Goal: Ask a question

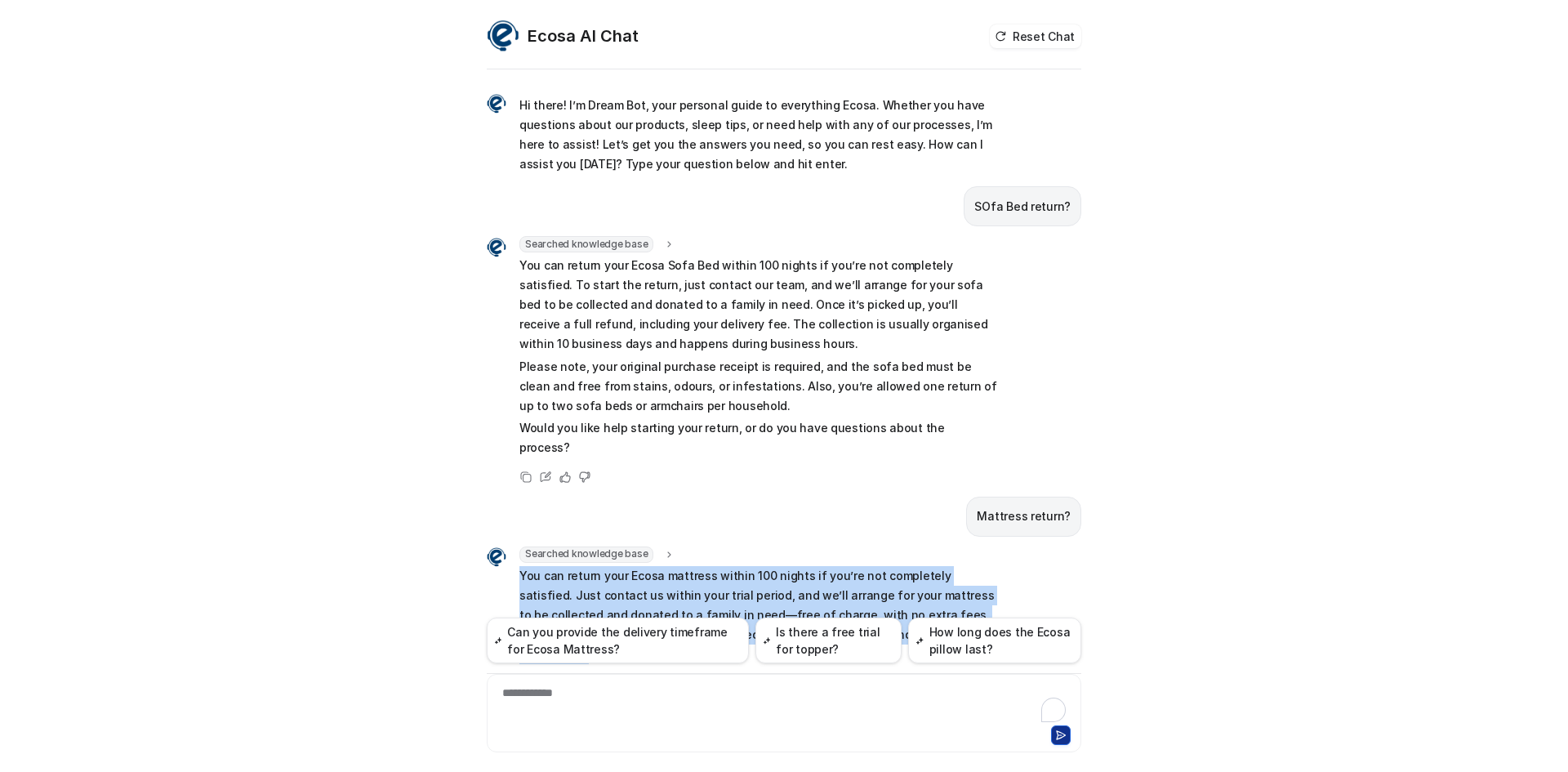
scroll to position [106, 0]
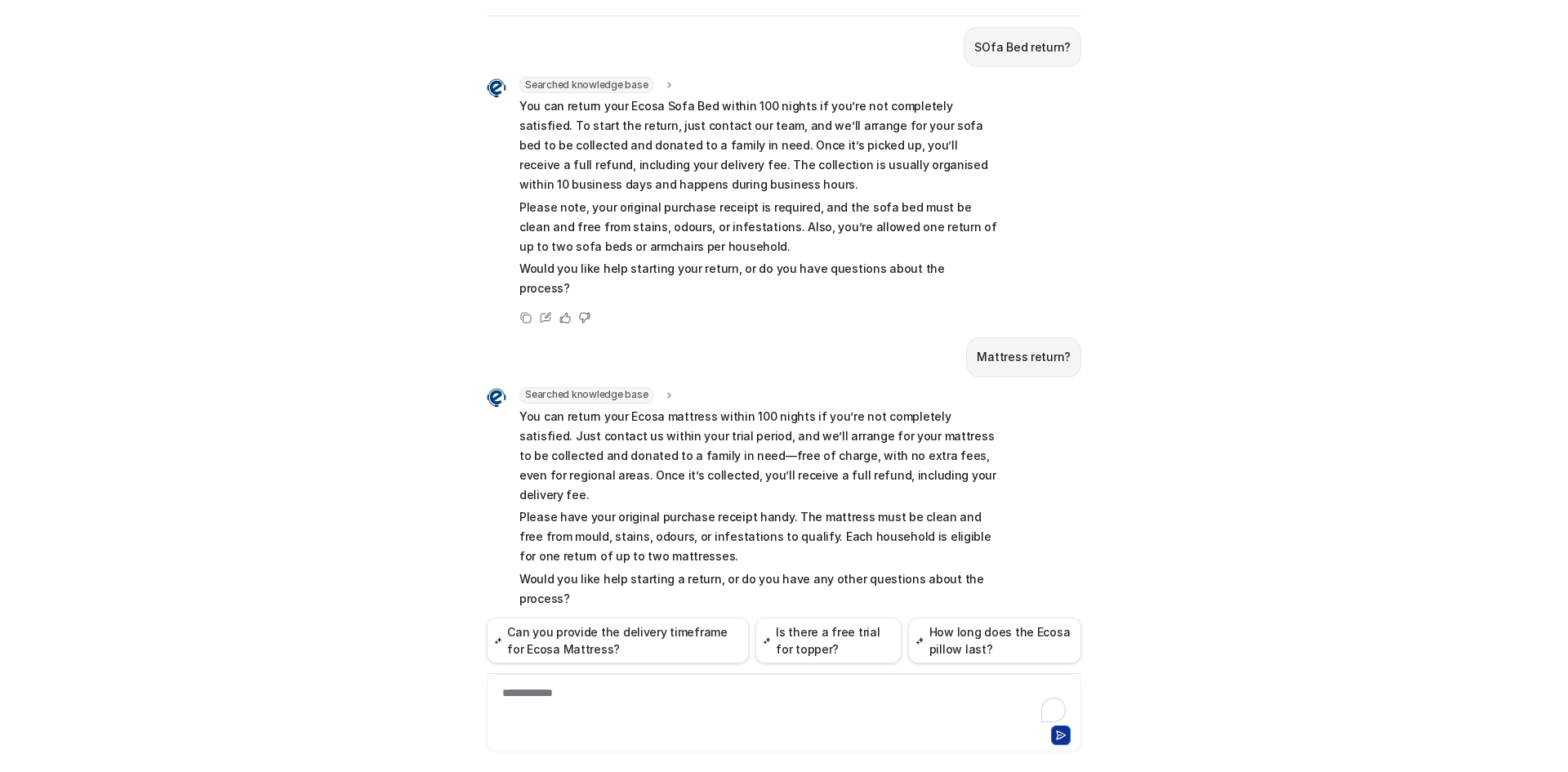
click at [620, 692] on div "**********" at bounding box center [784, 703] width 586 height 38
paste div
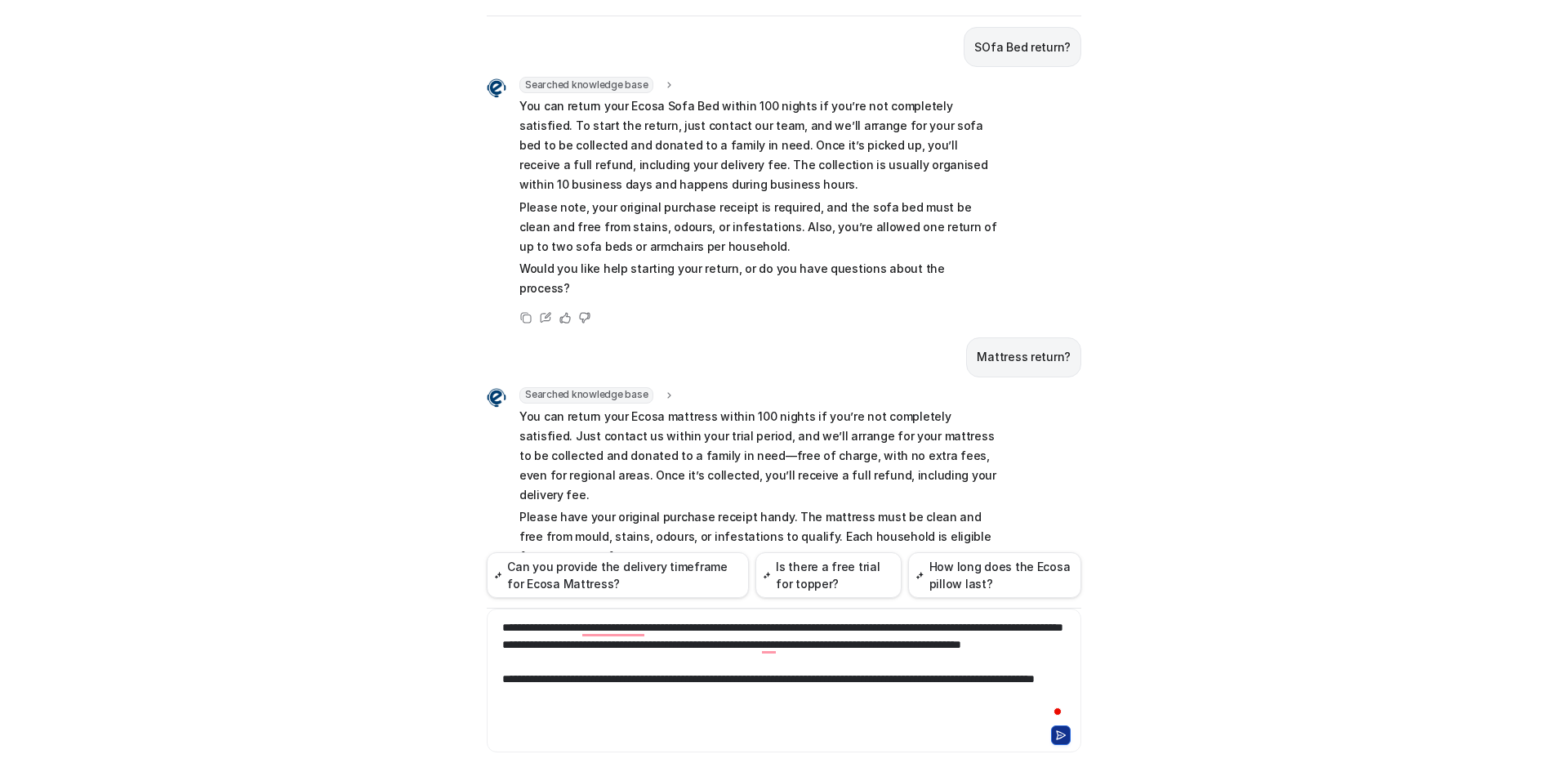
click at [665, 628] on div "**********" at bounding box center [784, 670] width 586 height 103
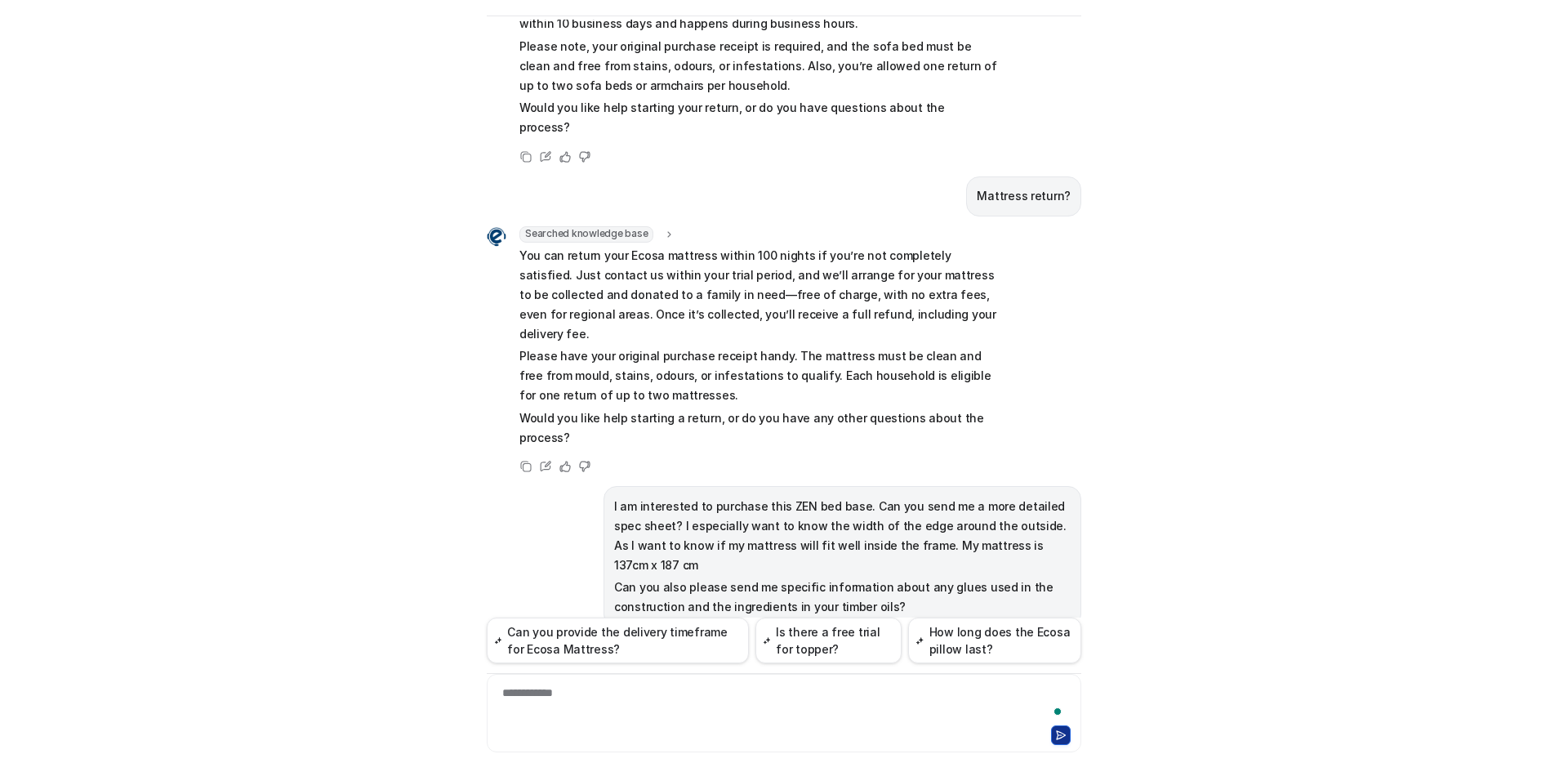
scroll to position [294, 0]
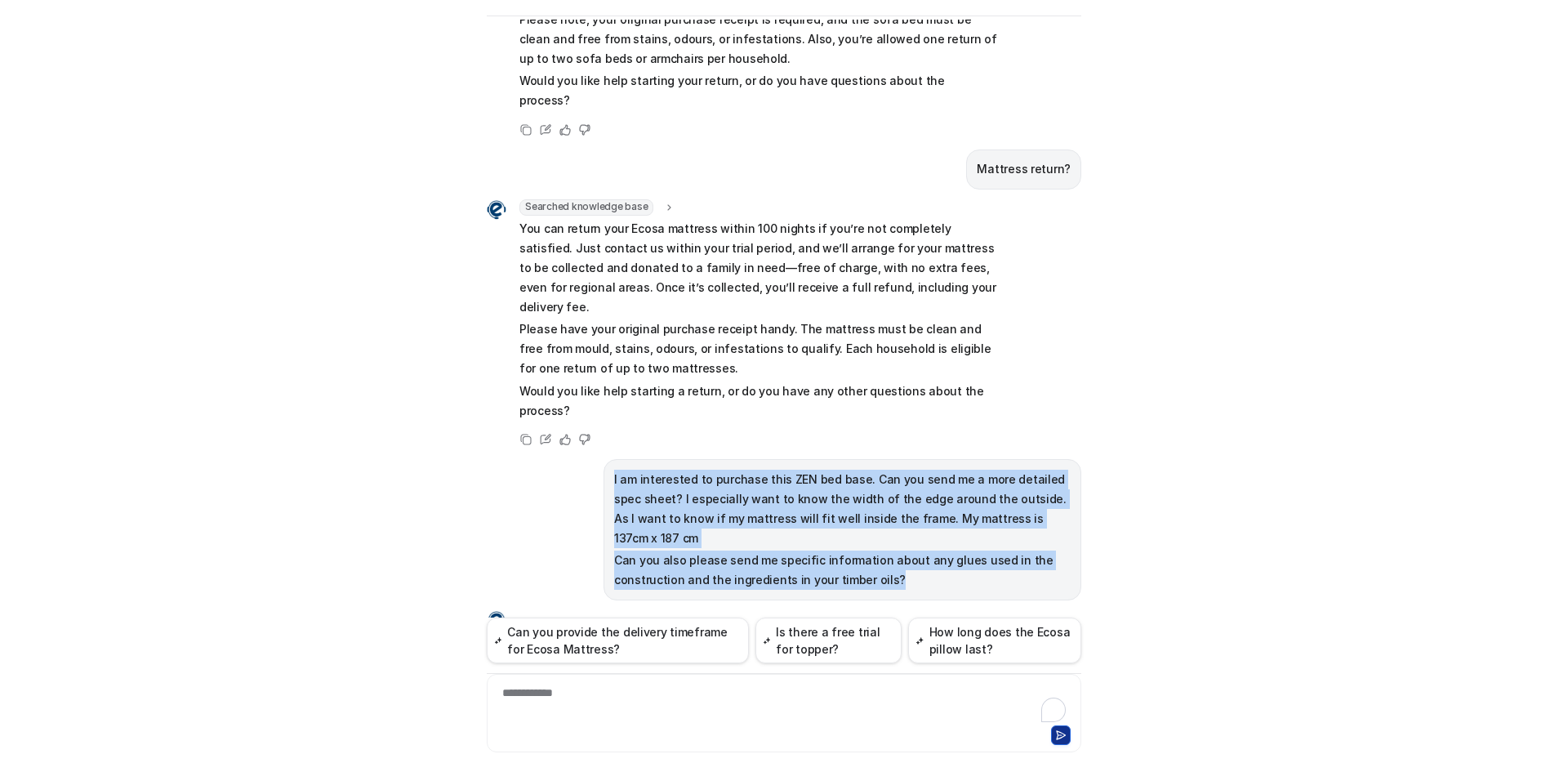
drag, startPoint x: 885, startPoint y: 519, endPoint x: 574, endPoint y: 423, distance: 325.8
click at [574, 459] on div "I am interested to purchase this ZEN bed base. Can you send me a more detailed …" at bounding box center [784, 529] width 595 height 141
copy span "I am interested to purchase this ZEN bed base. Can you send me a more detailed …"
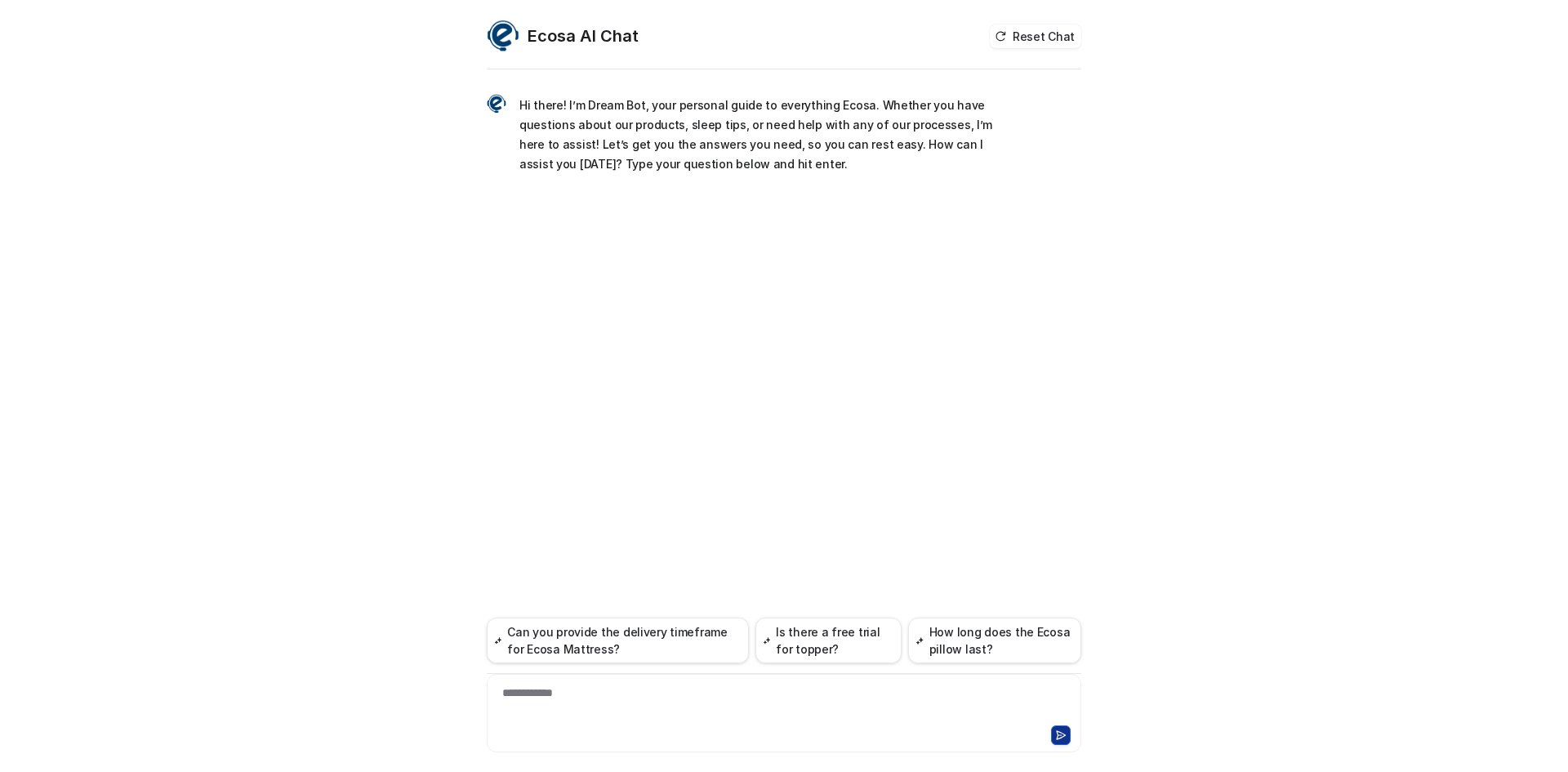
click at [583, 712] on div "**********" at bounding box center [784, 703] width 586 height 38
paste div
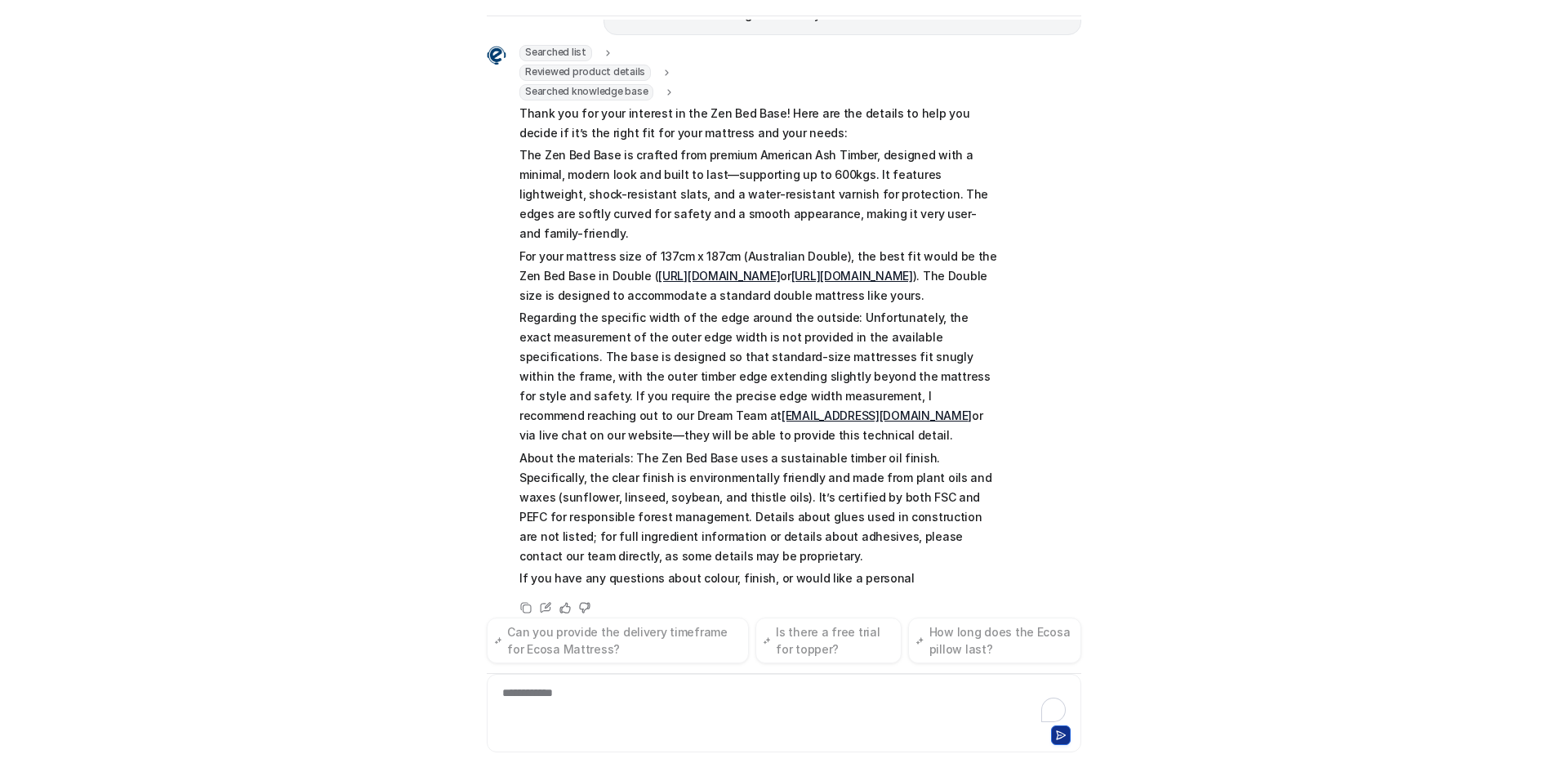
scroll to position [259, 0]
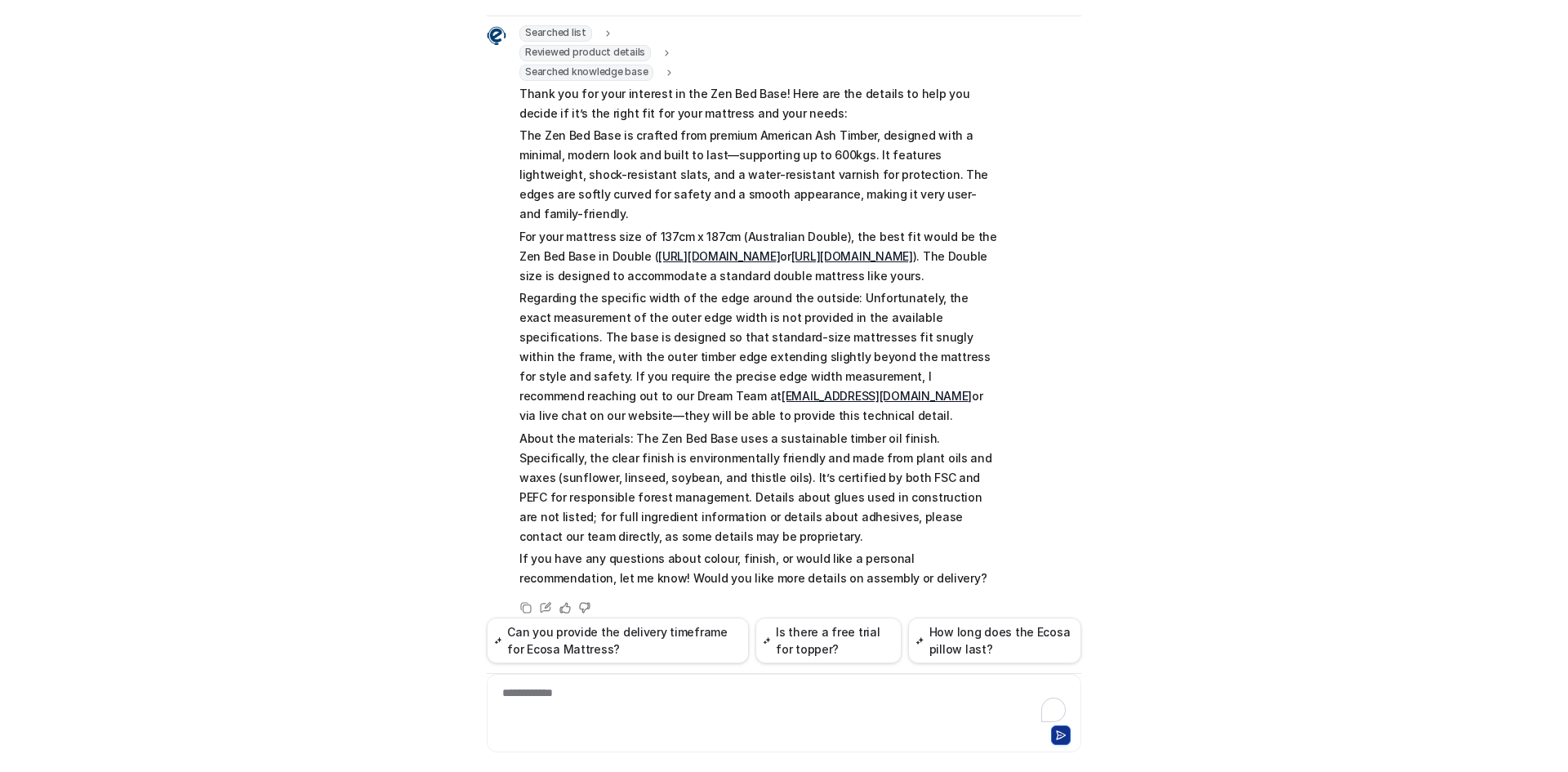
click at [1309, 366] on div "Ecosa AI Chat Reset Chat Hi there! I’m Dream Bot, your personal guide to everyt…" at bounding box center [784, 386] width 1568 height 772
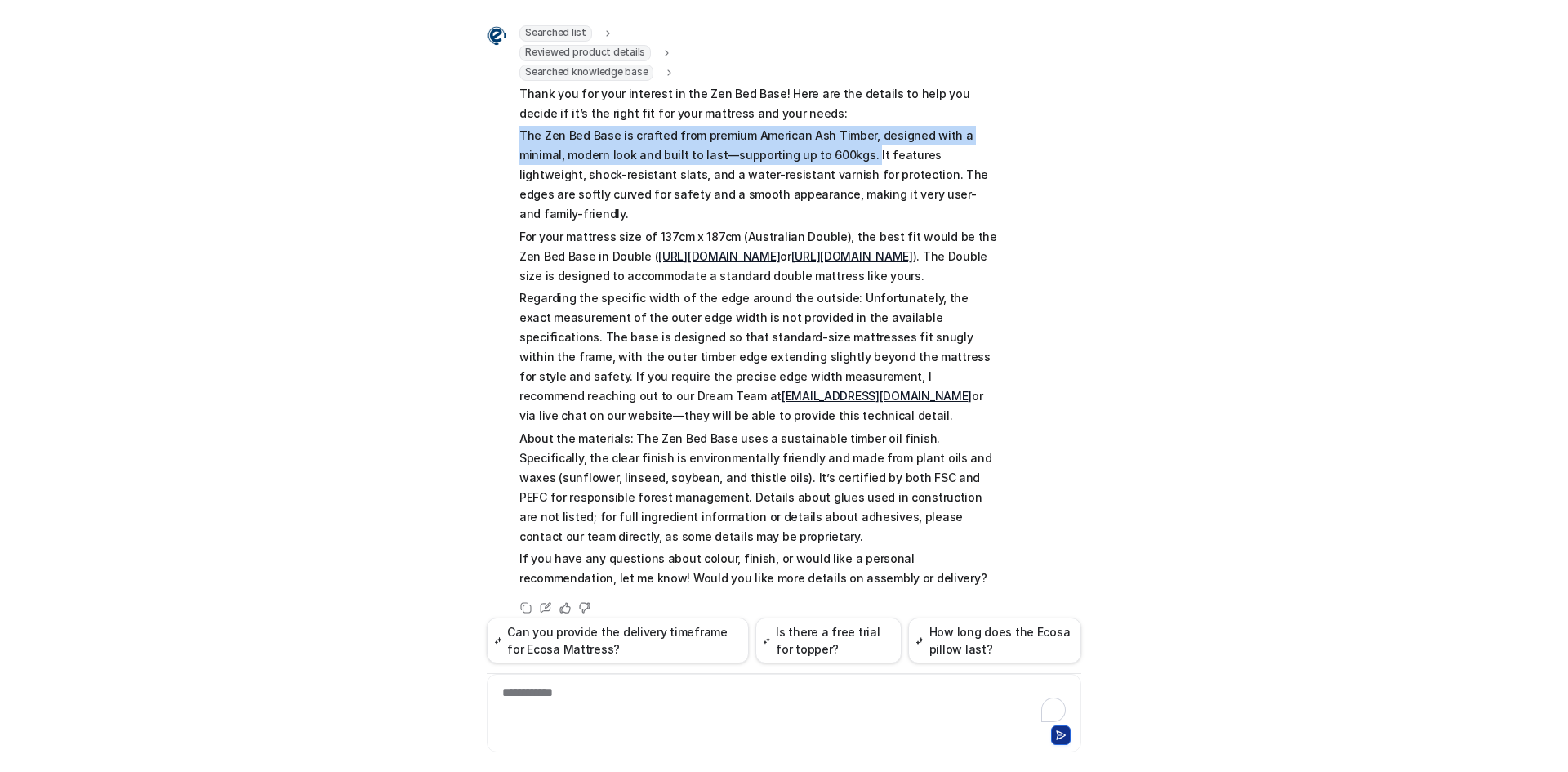
drag, startPoint x: 511, startPoint y: 114, endPoint x: 807, endPoint y: 134, distance: 297.2
click at [807, 134] on div "Searched list url : "https://www.ecosa.com.au/module/ecosafeeds/Feeds?feedid=34…" at bounding box center [742, 308] width 511 height 566
copy p "The Zen Bed Base is crafted from premium American Ash Timber, designed with a m…"
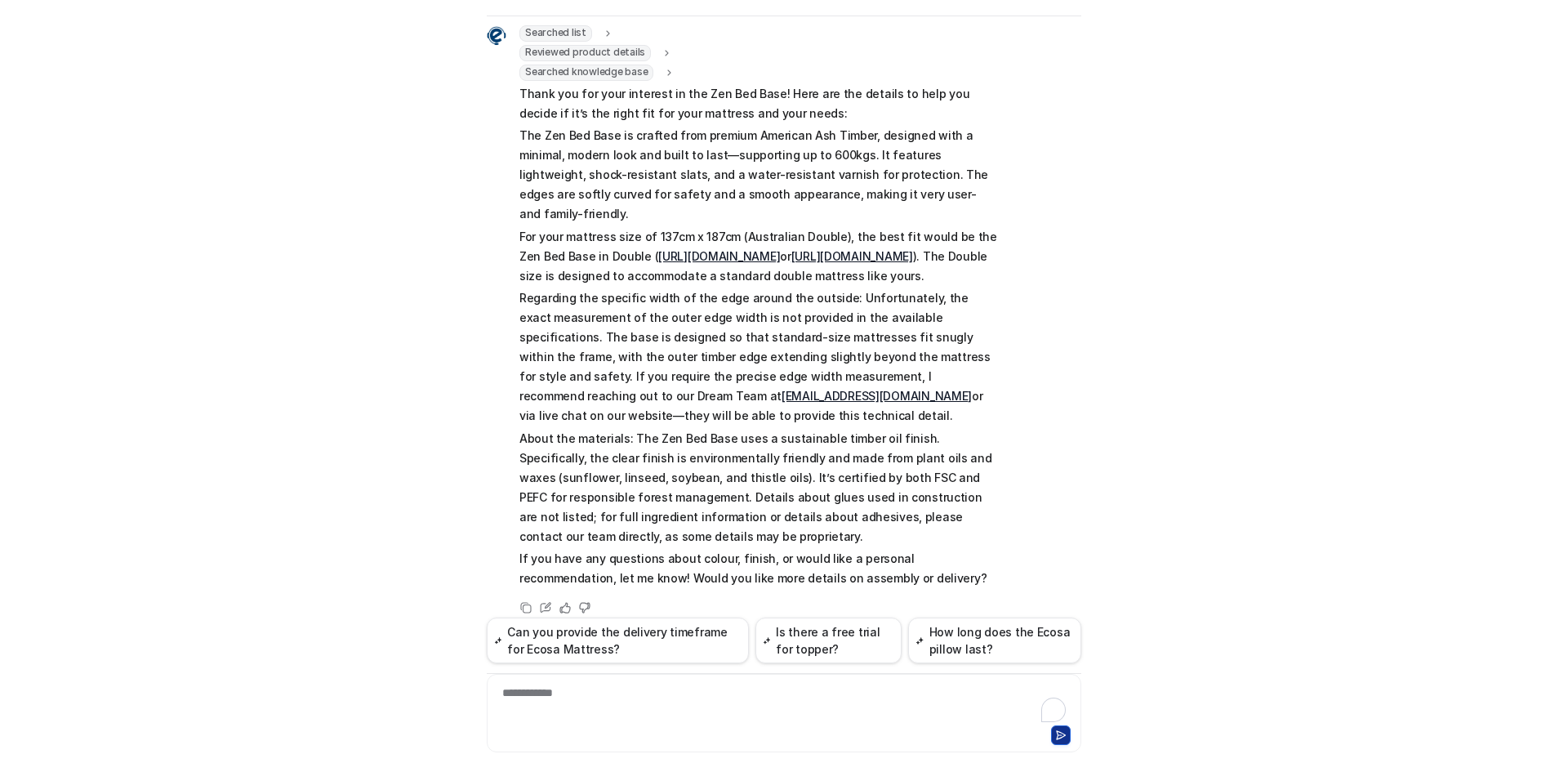
click at [814, 149] on p "The Zen Bed Base is crafted from premium American Ash Timber, designed with a m…" at bounding box center [758, 175] width 478 height 98
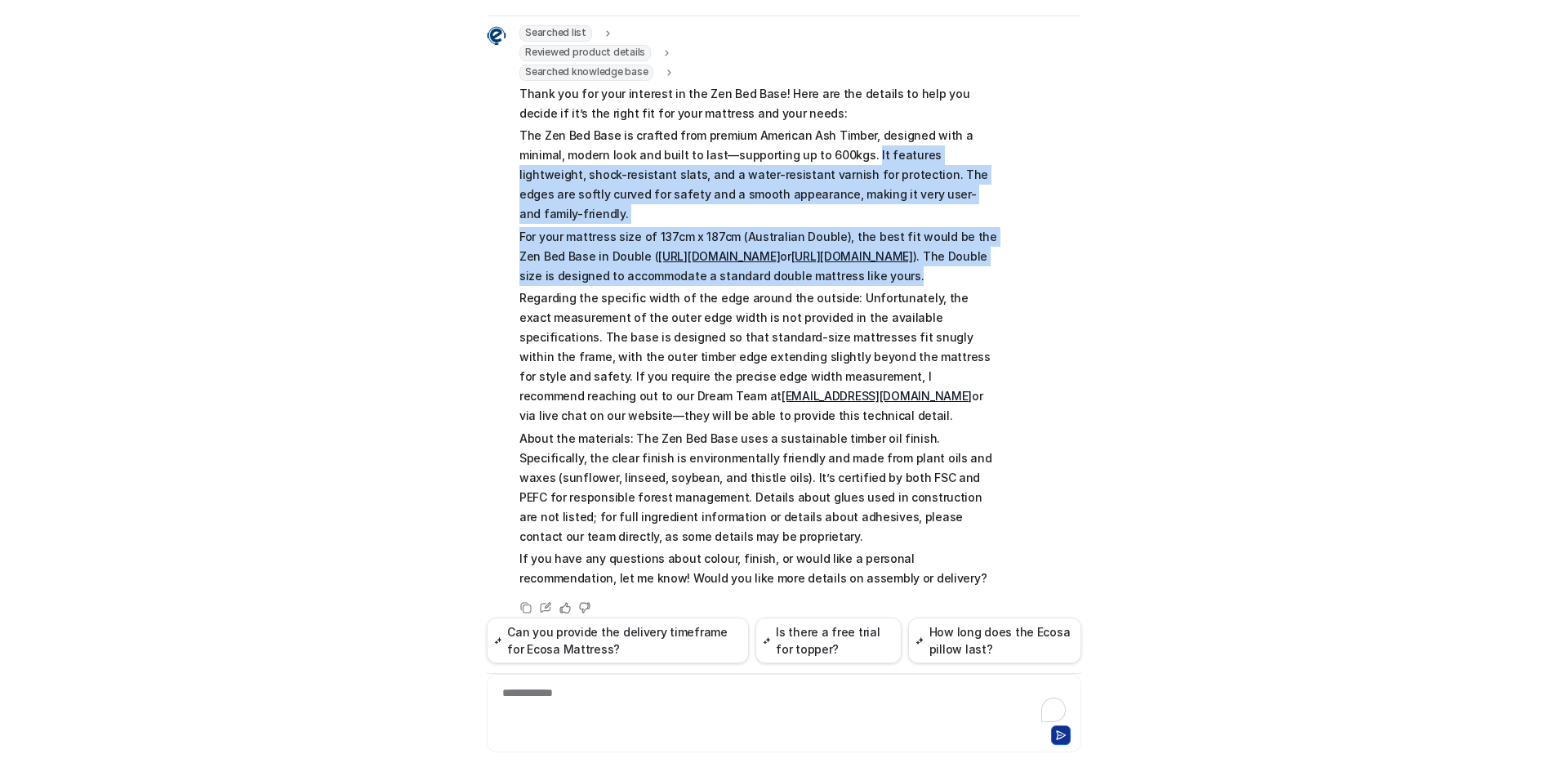
drag, startPoint x: 808, startPoint y: 136, endPoint x: 868, endPoint y: 255, distance: 133.0
click at [868, 255] on span "Thank you for your interest in the Zen Bed Base! Here are the details to help y…" at bounding box center [758, 336] width 478 height 505
copy span "It features lightweight, shock-resistant slats, and a water-resistant varnish f…"
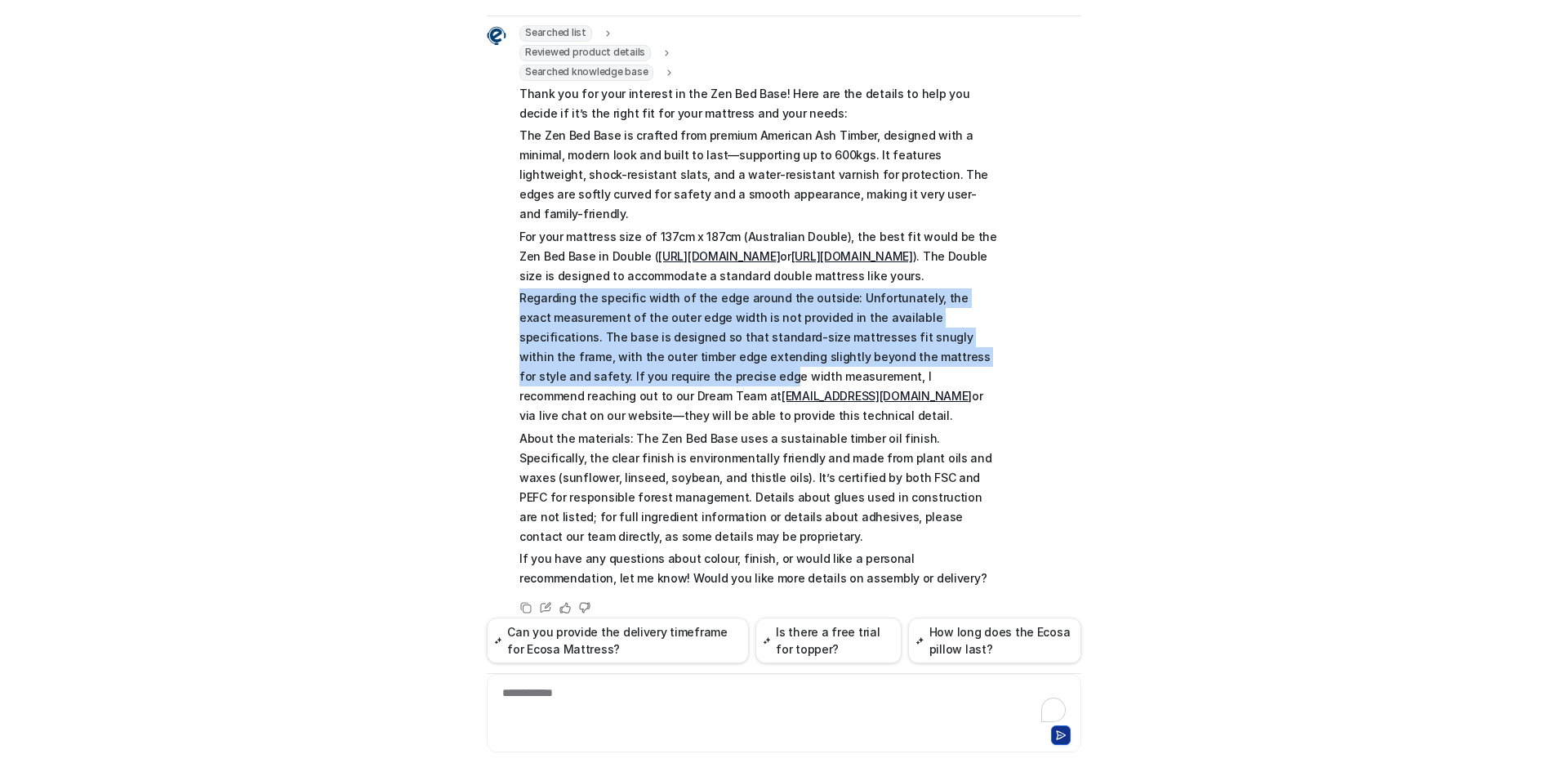
drag, startPoint x: 511, startPoint y: 287, endPoint x: 596, endPoint y: 362, distance: 114.0
click at [596, 362] on div "Searched list url : "https://www.ecosa.com.au/module/ecosafeeds/Feeds?feedid=34…" at bounding box center [742, 308] width 511 height 566
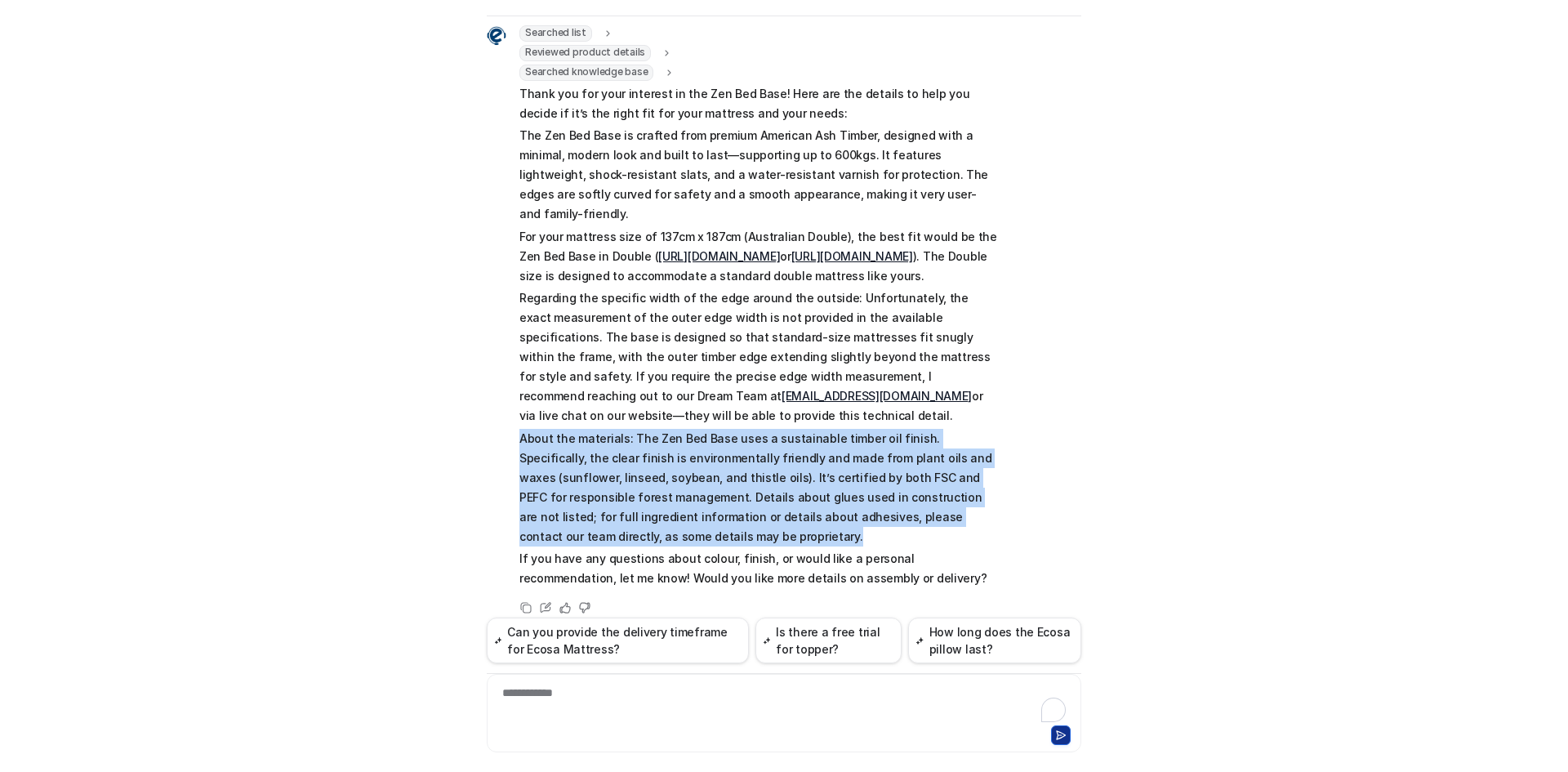
drag, startPoint x: 513, startPoint y: 421, endPoint x: 771, endPoint y: 519, distance: 275.8
click at [771, 519] on p "About the materials: The Zen Bed Base uses a sustainable timber oil finish. Spe…" at bounding box center [758, 488] width 478 height 118
copy p "About the materials: The Zen Bed Base uses a sustainable timber oil finish. Spe…"
